Goal: Task Accomplishment & Management: Complete application form

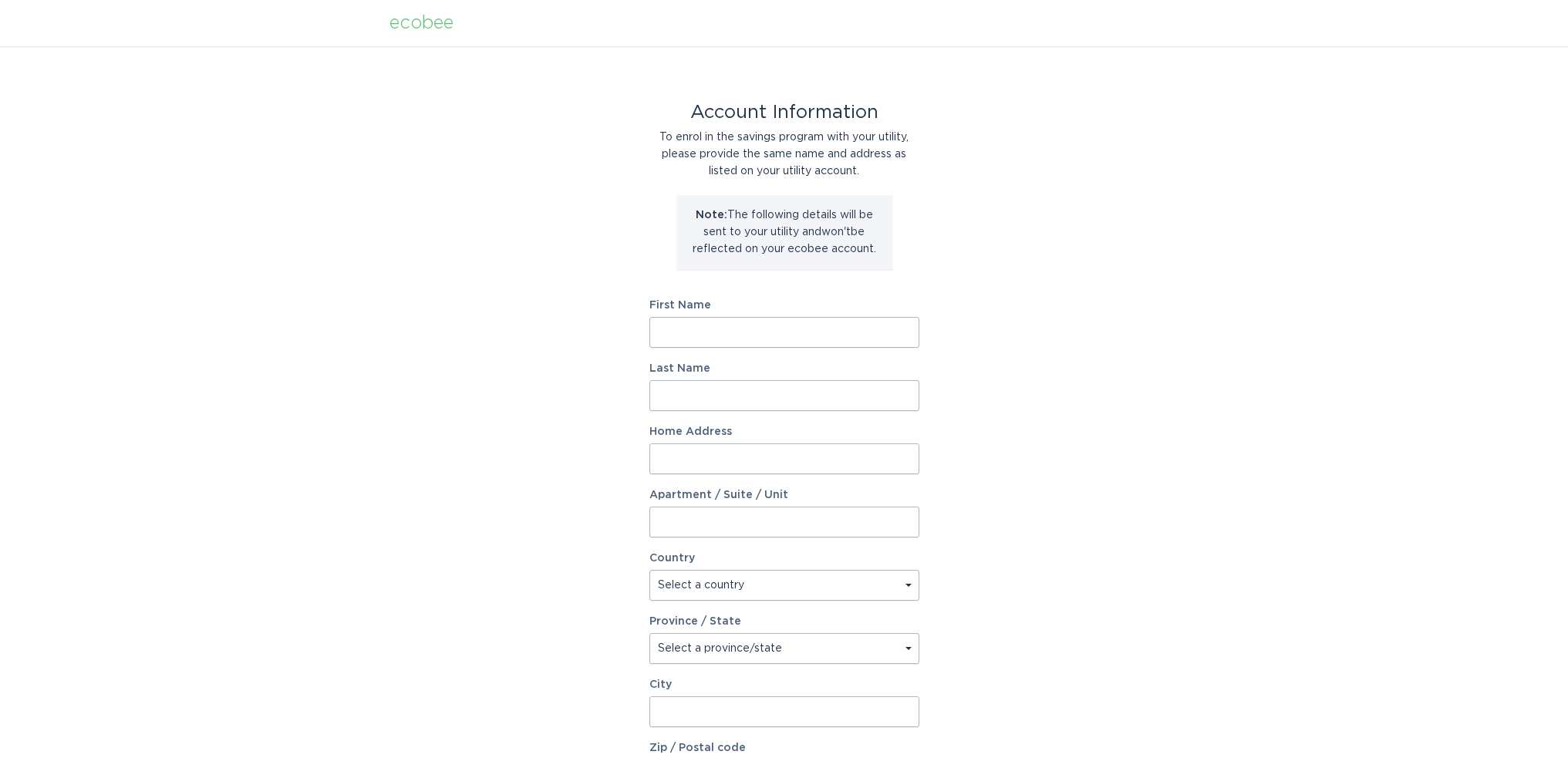
click at [681, 338] on input "First Name" at bounding box center [784, 331] width 270 height 31
type input "[PERSON_NAME]"
type input "1891 [PERSON_NAME][GEOGRAPHIC_DATA]"
click at [738, 580] on select "Select a country [GEOGRAPHIC_DATA] [GEOGRAPHIC_DATA]" at bounding box center [784, 584] width 270 height 31
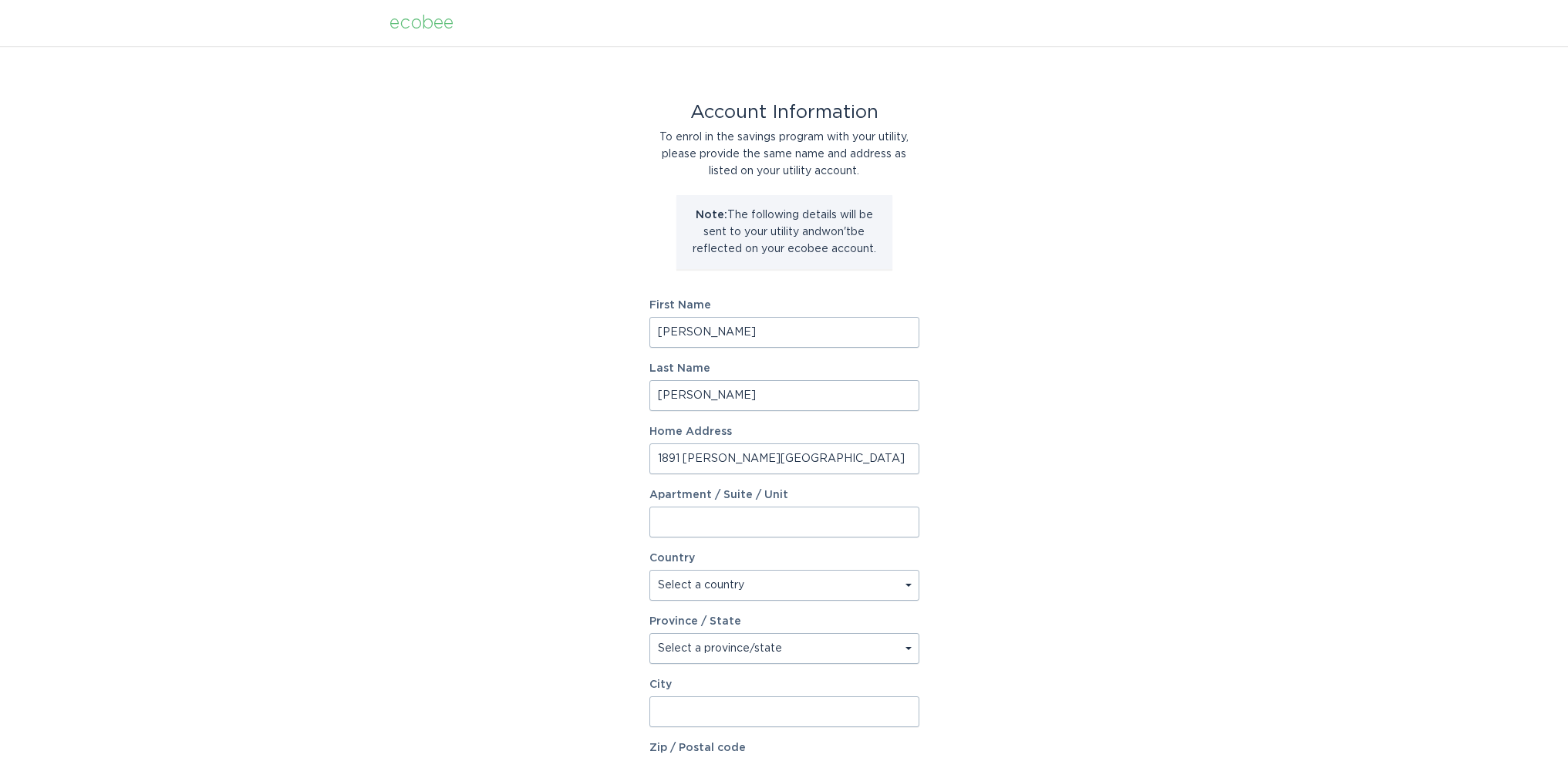
select select "US"
click at [649, 569] on select "Select a country [GEOGRAPHIC_DATA] [GEOGRAPHIC_DATA]" at bounding box center [784, 584] width 270 height 31
click at [709, 653] on select "Select a province/state [US_STATE] [US_STATE] [US_STATE] [US_STATE] [US_STATE] …" at bounding box center [784, 648] width 270 height 31
select select "CO"
click at [649, 633] on select "Select a province/state [US_STATE] [US_STATE] [US_STATE] [US_STATE] [US_STATE] …" at bounding box center [784, 648] width 270 height 31
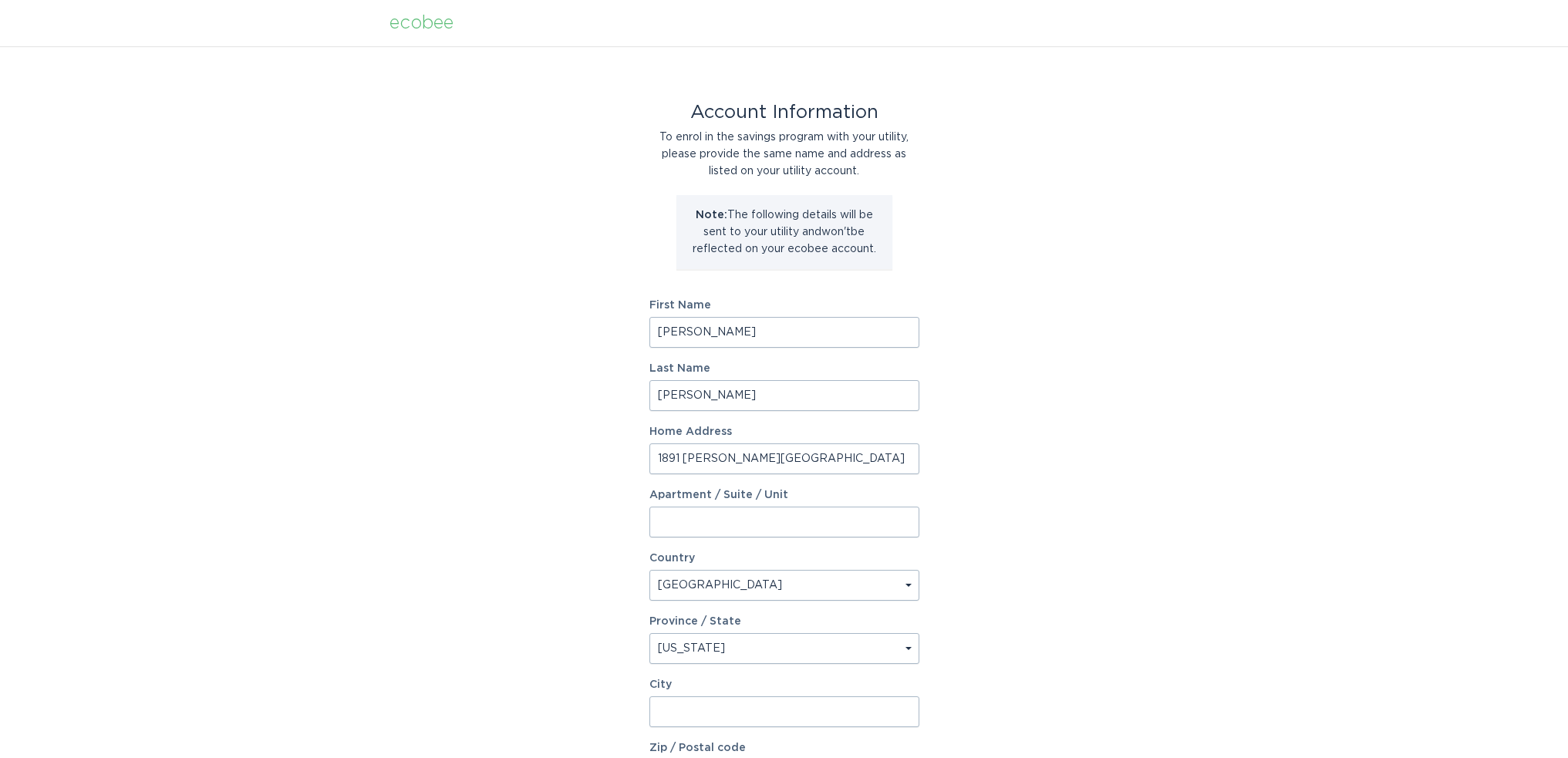
click at [701, 703] on input "City" at bounding box center [784, 711] width 270 height 31
type input "[GEOGRAPHIC_DATA]"
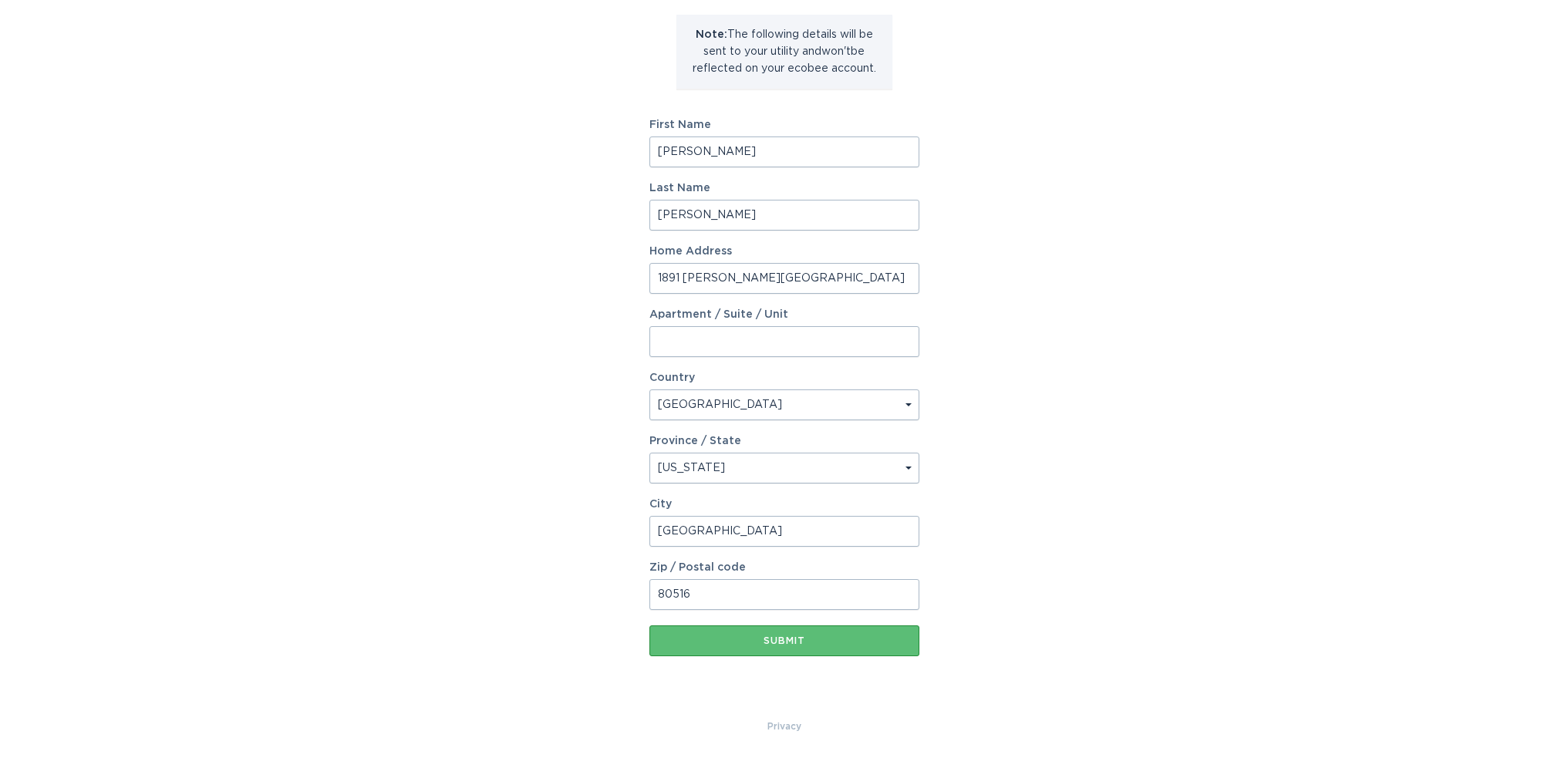
type input "80516"
click at [760, 627] on button "Submit" at bounding box center [784, 640] width 270 height 31
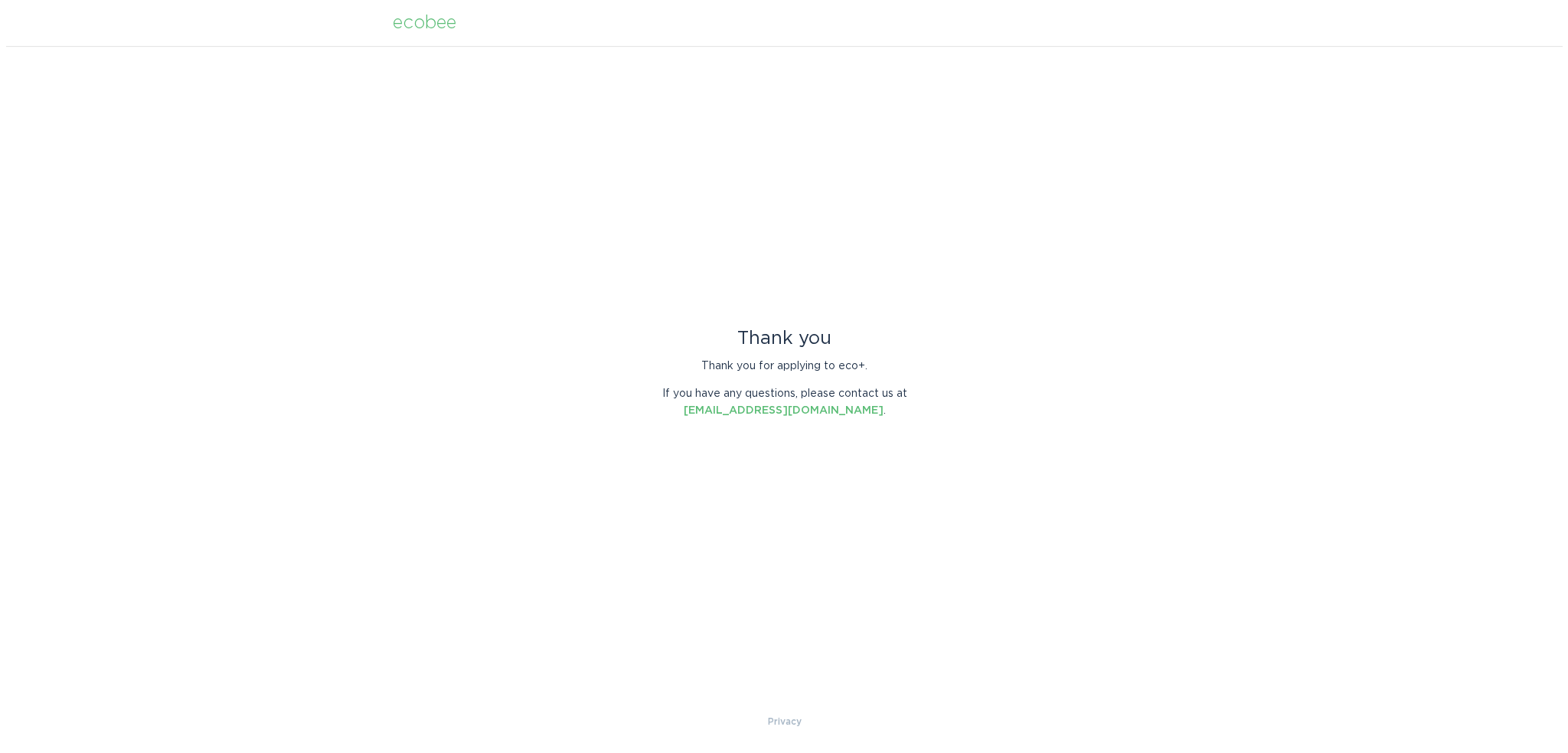
scroll to position [0, 0]
